Goal: Task Accomplishment & Management: Use online tool/utility

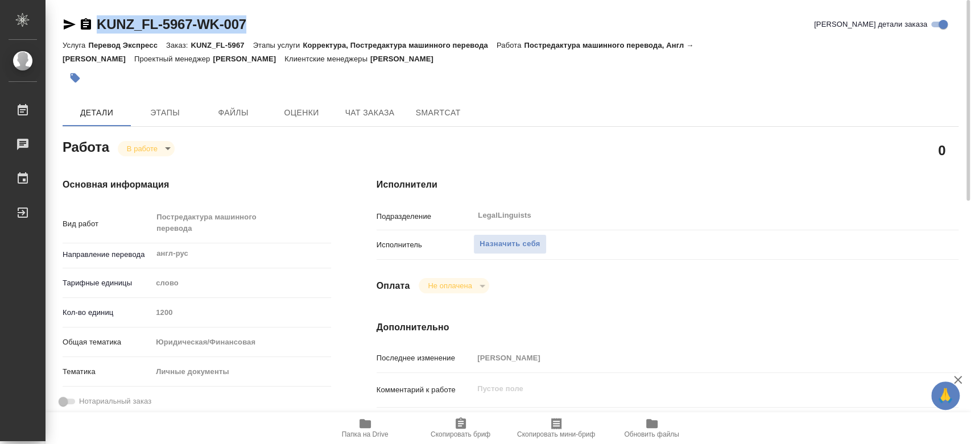
drag, startPoint x: 275, startPoint y: 20, endPoint x: 90, endPoint y: 27, distance: 185.1
click at [90, 27] on div "KUNZ_FL-5967-WK-007 Кратко детали заказа" at bounding box center [511, 24] width 896 height 18
copy link "KUNZ_FL-5967-WK-007"
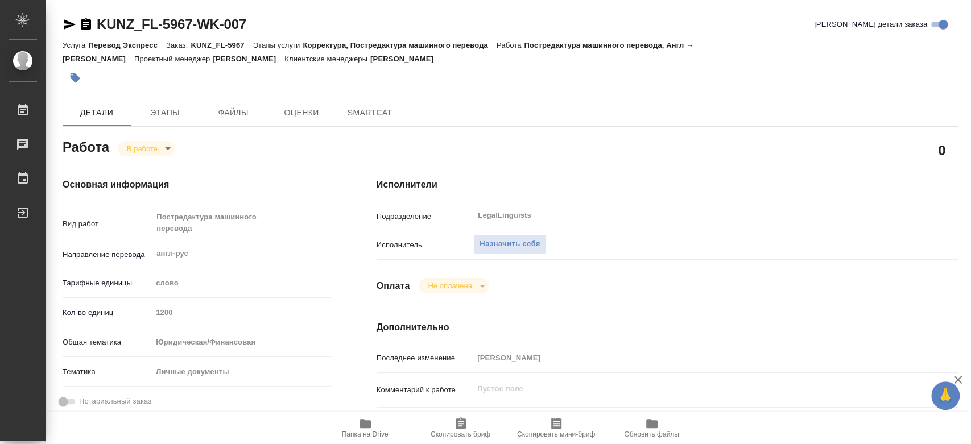
type textarea "x"
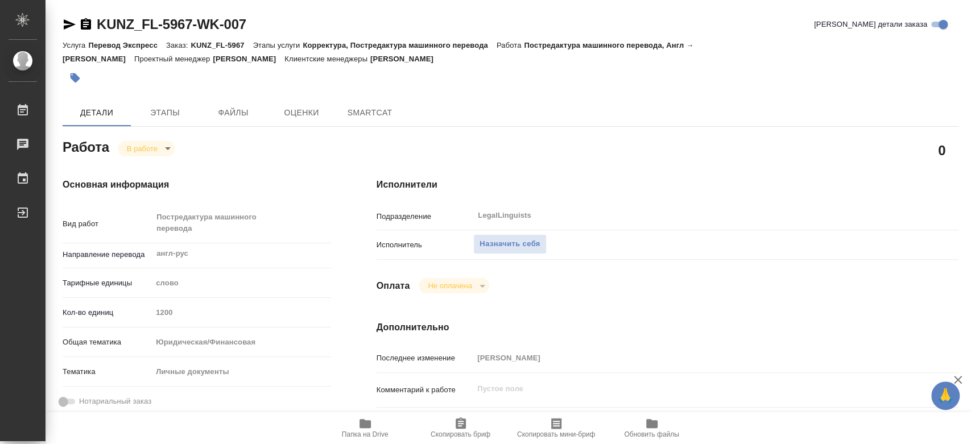
type textarea "x"
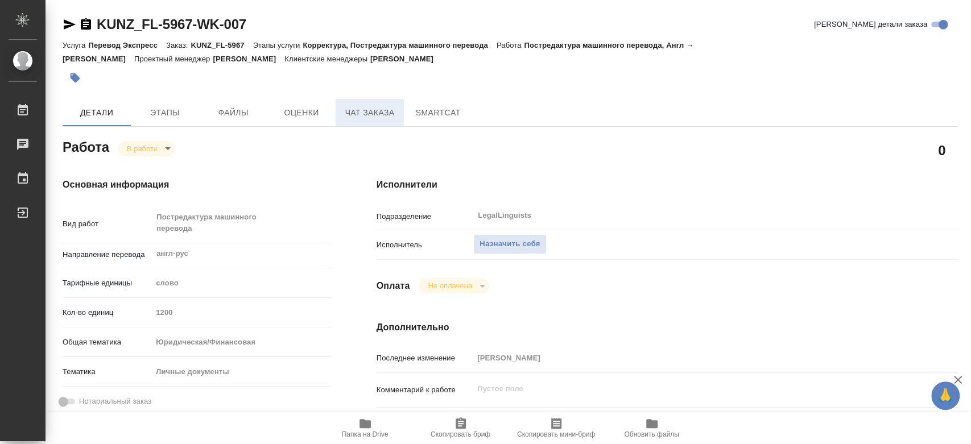
type textarea "x"
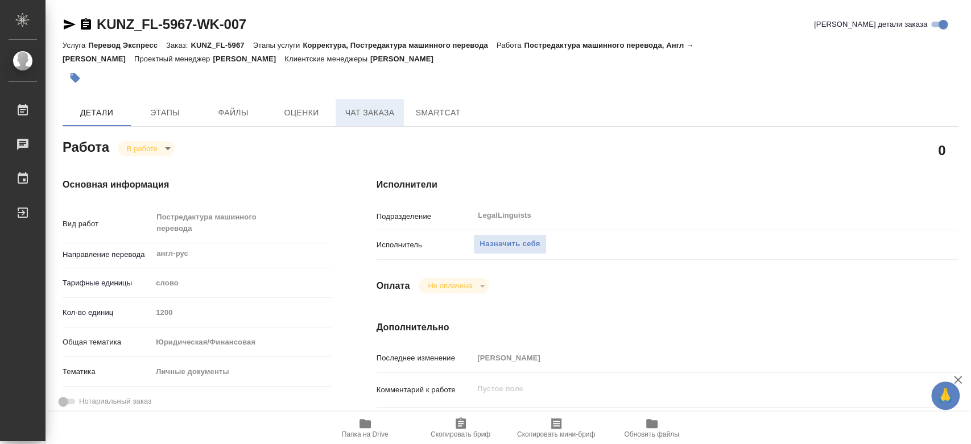
type textarea "x"
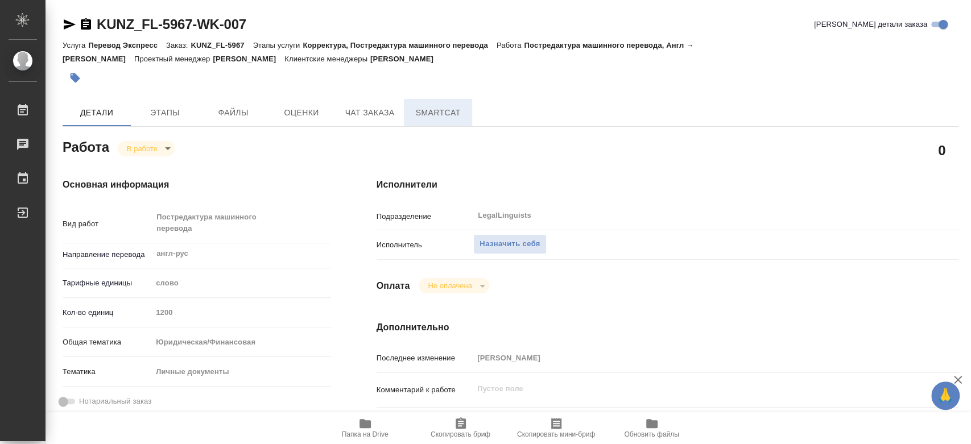
click at [455, 114] on span "SmartCat" at bounding box center [438, 113] width 55 height 14
